Goal: Information Seeking & Learning: Find specific fact

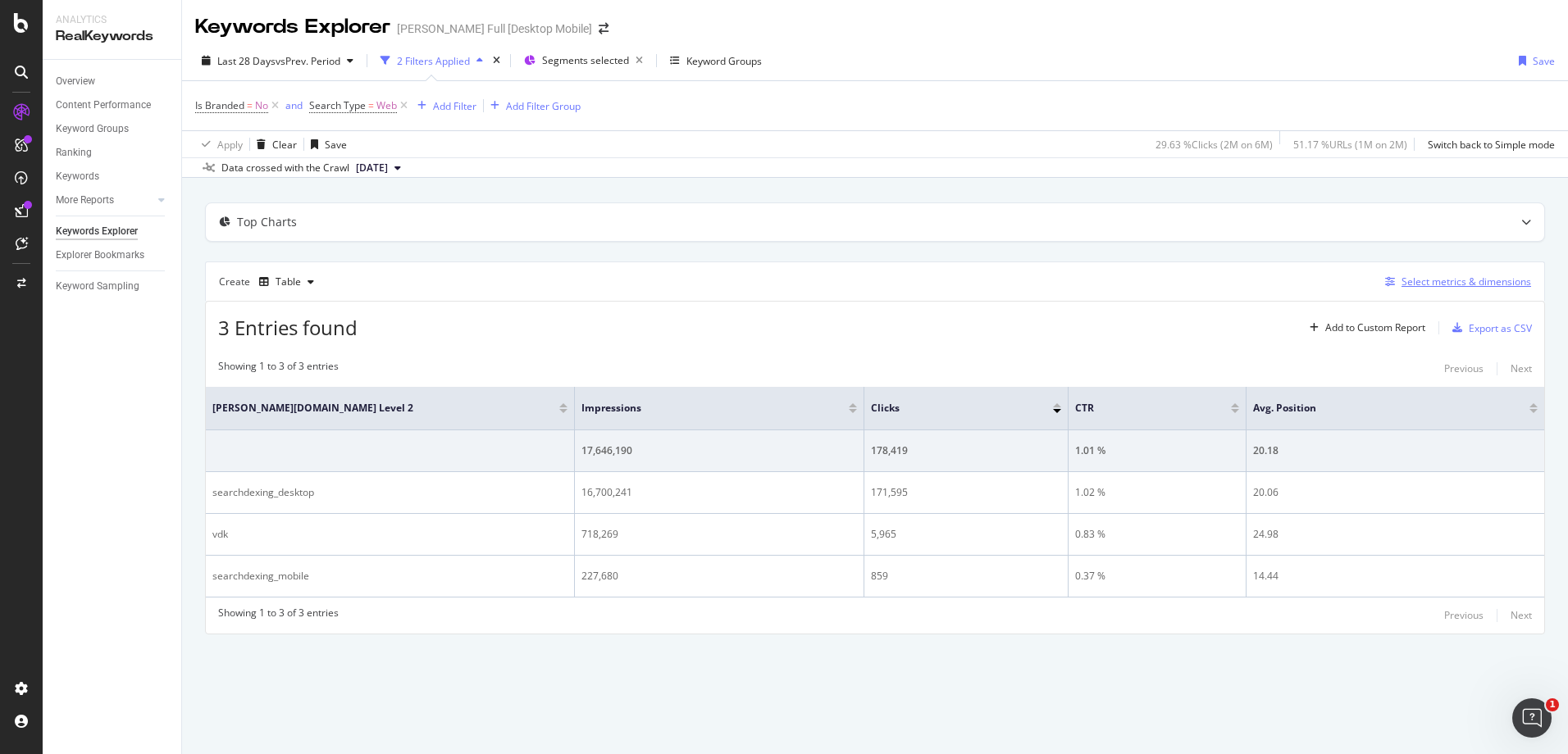
click at [1452, 290] on div "Select metrics & dimensions" at bounding box center [1454, 282] width 152 height 18
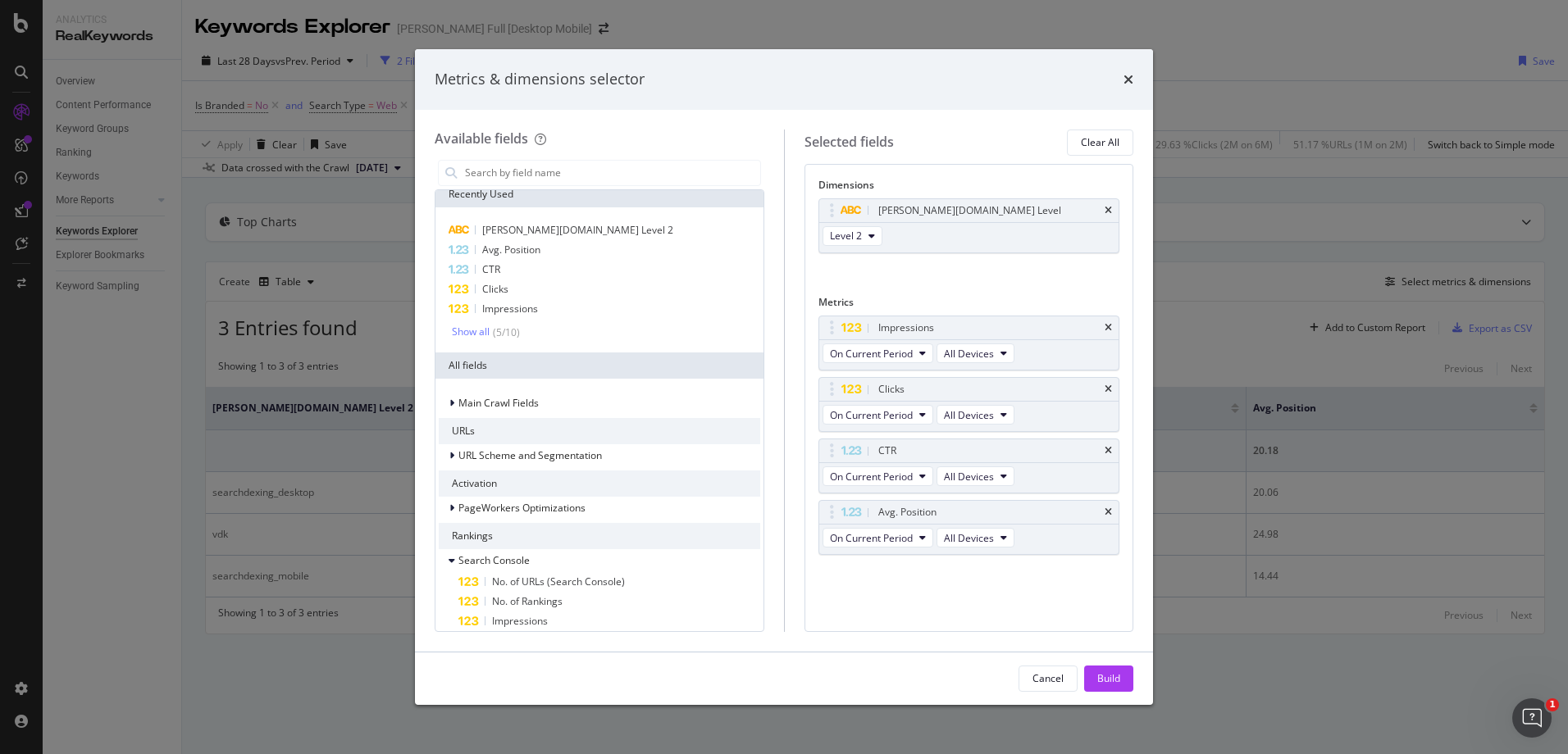
scroll to position [10, 0]
click at [609, 574] on span "No. of URLs (Search Console)" at bounding box center [558, 581] width 133 height 14
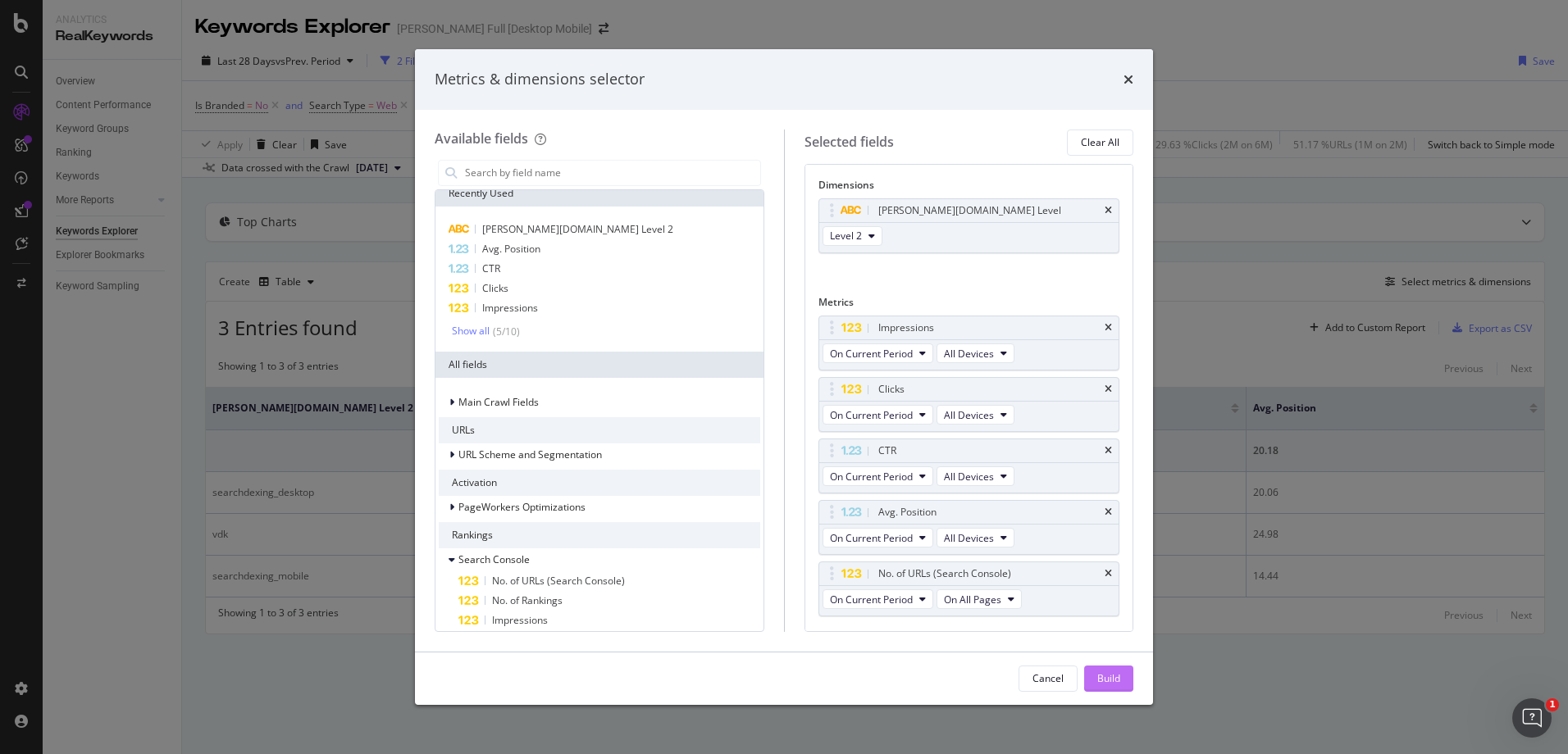
click at [1129, 678] on button "Build" at bounding box center [1108, 679] width 49 height 26
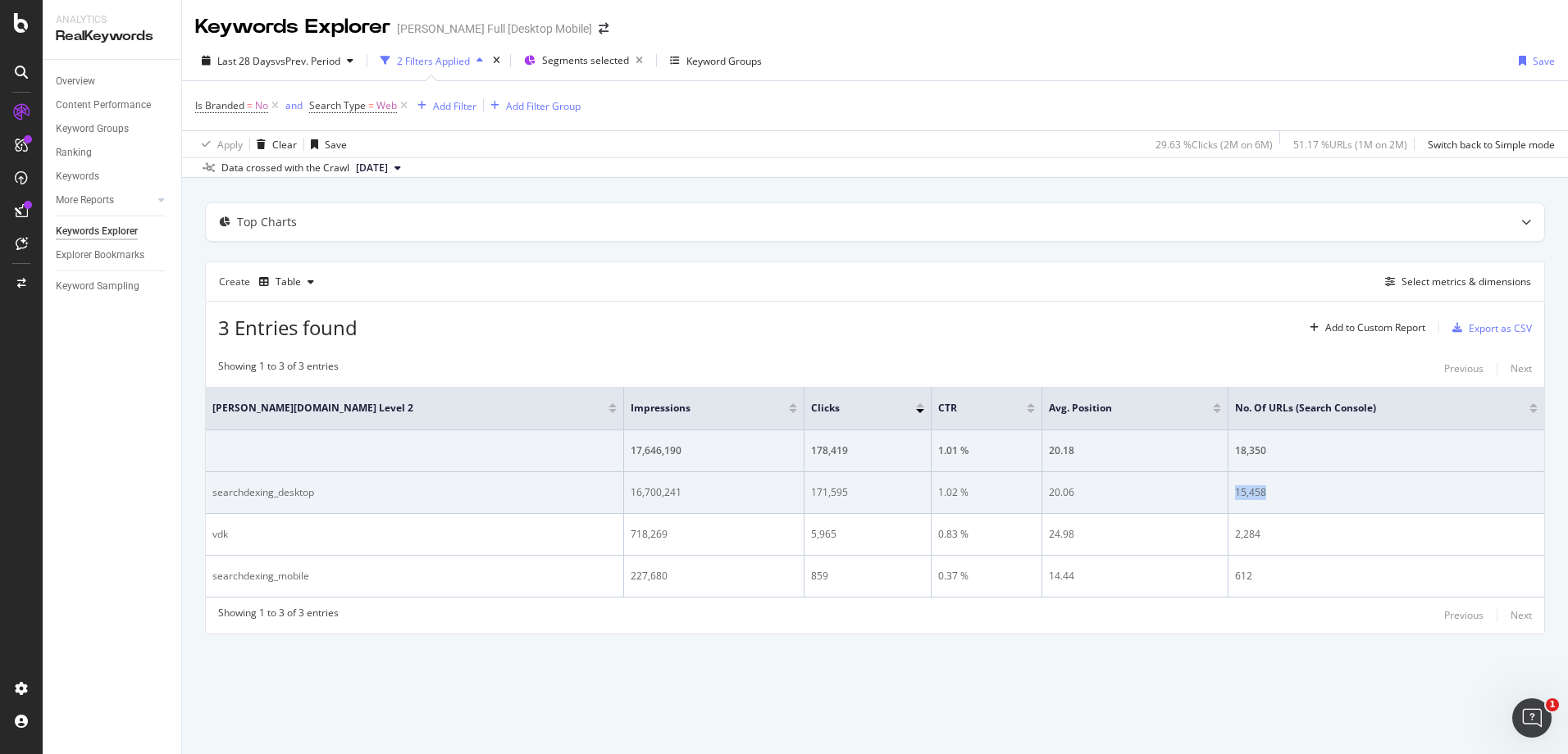
drag, startPoint x: 1182, startPoint y: 496, endPoint x: 1219, endPoint y: 502, distance: 37.5
click at [1228, 502] on td "15,458" at bounding box center [1386, 493] width 316 height 42
copy div "15,458"
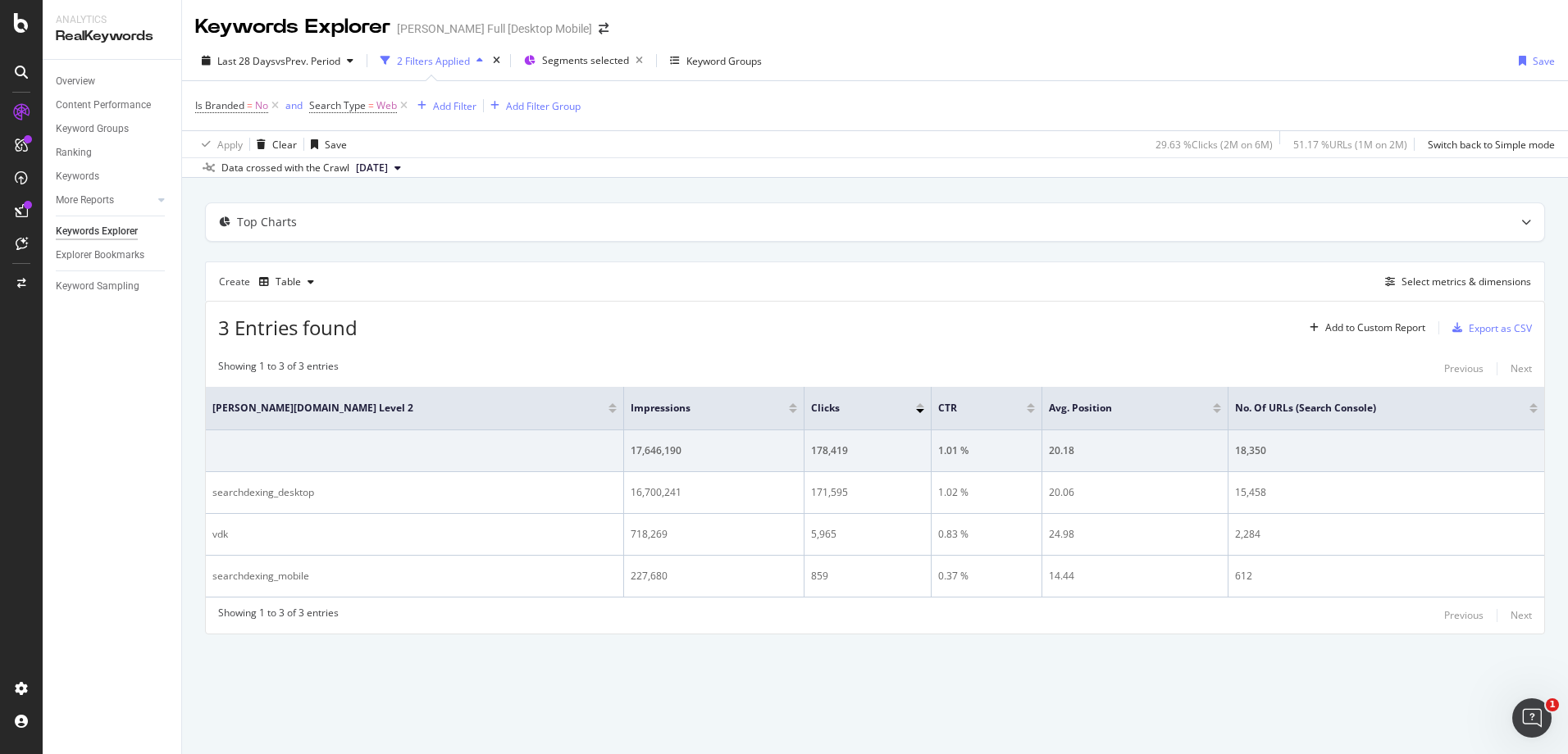
click at [668, 248] on div "Top Charts Create Table Select metrics & dimensions 3 Entries found Add to Cust…" at bounding box center [875, 418] width 1340 height 432
